Goal: Transaction & Acquisition: Download file/media

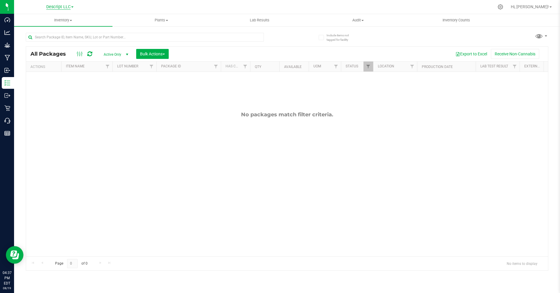
click at [64, 7] on span "Descript LLC" at bounding box center [58, 6] width 24 height 5
click at [64, 25] on link "Green [PERSON_NAME] Venture LLC. License#:OCM-PROC-24-000089" at bounding box center [60, 29] width 86 height 8
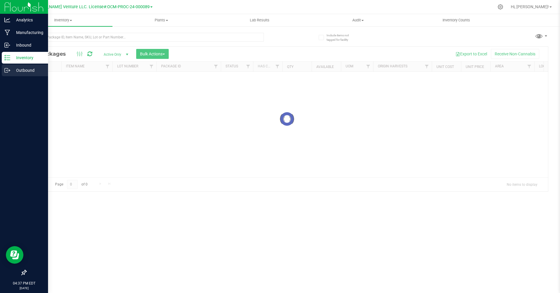
click at [8, 69] on icon at bounding box center [7, 70] width 6 height 6
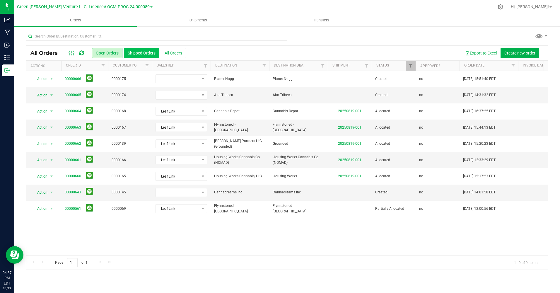
click at [148, 51] on button "Shipped Orders" at bounding box center [141, 53] width 35 height 10
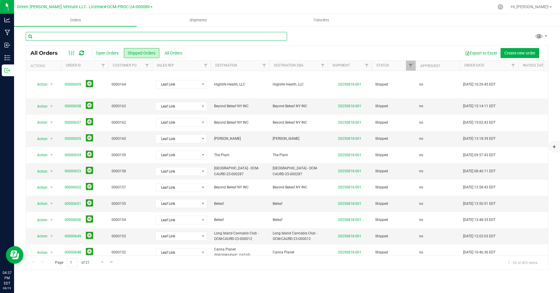
click at [168, 36] on input "text" at bounding box center [156, 36] width 261 height 9
click at [72, 168] on link "00000653" at bounding box center [73, 171] width 16 height 6
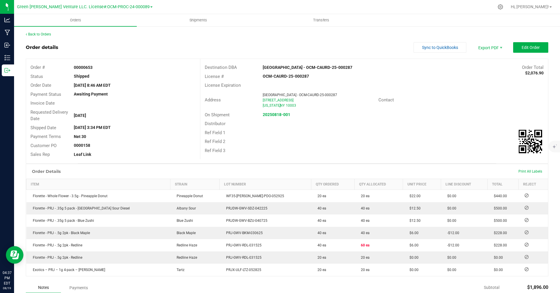
click at [440, 101] on div "Contact" at bounding box center [461, 99] width 174 height 9
click at [529, 50] on button "Edit Order" at bounding box center [530, 47] width 35 height 11
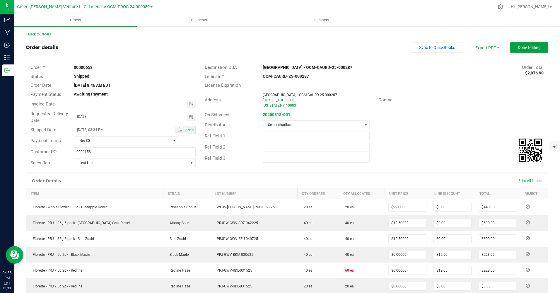
click at [524, 47] on span "Done Editing" at bounding box center [529, 47] width 23 height 5
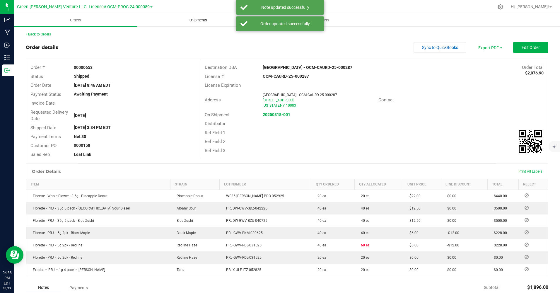
click at [196, 20] on span "Shipments" at bounding box center [198, 20] width 33 height 5
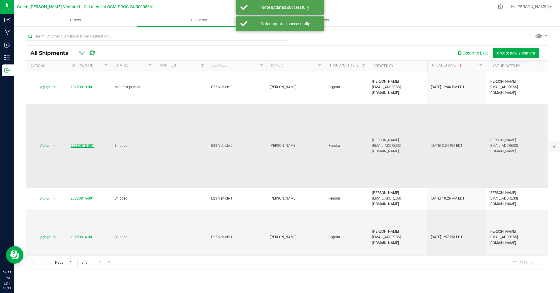
click at [87, 143] on link "20250818-001" at bounding box center [82, 145] width 23 height 4
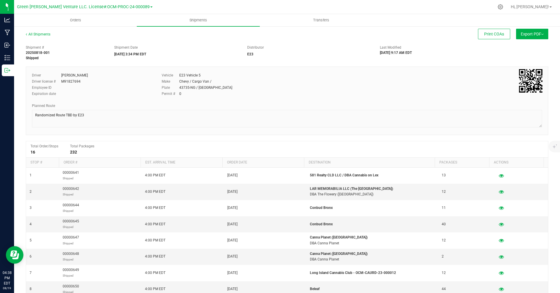
click at [526, 34] on button "Export PDF" at bounding box center [532, 34] width 32 height 11
click at [514, 64] on span "NY Manifest" at bounding box center [514, 64] width 19 height 4
click at [501, 63] on li "NY Manifest" at bounding box center [530, 64] width 59 height 9
click at [532, 34] on button "Export PDF" at bounding box center [532, 34] width 32 height 11
click at [515, 64] on span "NY Manifest" at bounding box center [514, 64] width 19 height 4
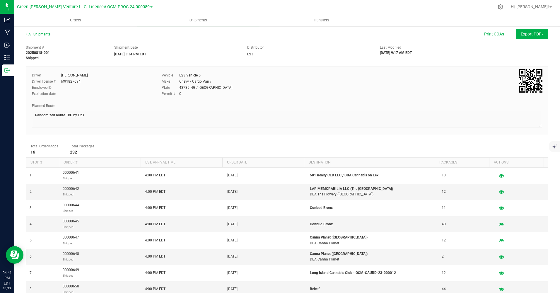
click at [529, 32] on button "Export PDF" at bounding box center [532, 34] width 32 height 11
click at [519, 64] on span "NY Manifest" at bounding box center [514, 64] width 19 height 4
